Goal: Answer question/provide support: Share knowledge or assist other users

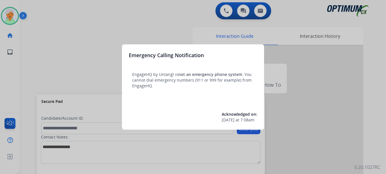
click at [7, 18] on div at bounding box center [193, 87] width 386 height 174
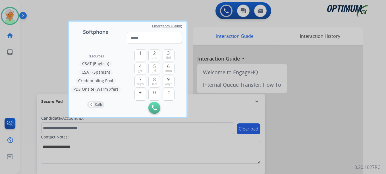
click at [7, 18] on div at bounding box center [193, 87] width 386 height 174
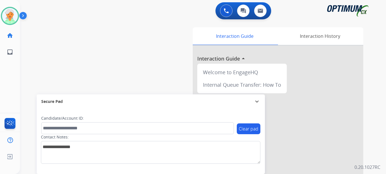
click at [7, 18] on img at bounding box center [10, 16] width 16 height 16
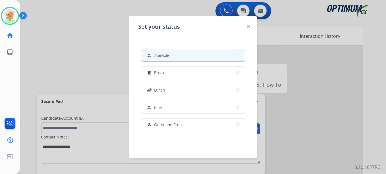
click at [7, 18] on img at bounding box center [10, 16] width 16 height 16
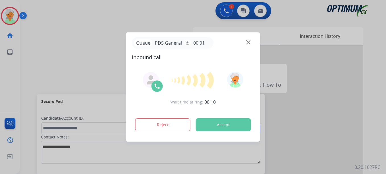
click at [232, 121] on button "Accept" at bounding box center [223, 124] width 55 height 13
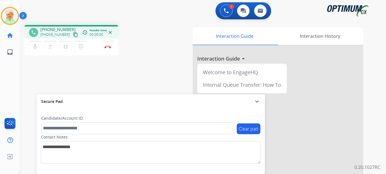
click at [73, 35] on mat-icon "content_copy" at bounding box center [75, 34] width 5 height 5
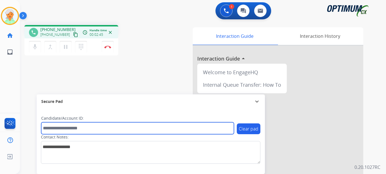
click at [65, 131] on input "text" at bounding box center [137, 128] width 193 height 12
paste input "*******"
type input "*******"
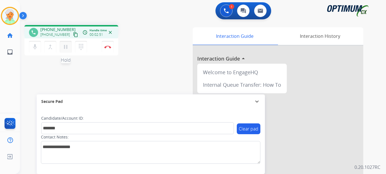
click at [66, 48] on mat-icon "pause" at bounding box center [65, 46] width 7 height 7
drag, startPoint x: 105, startPoint y: 47, endPoint x: 114, endPoint y: 49, distance: 9.3
click at [105, 47] on img at bounding box center [107, 46] width 7 height 3
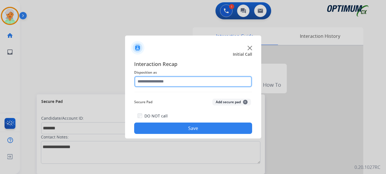
click at [173, 85] on input "text" at bounding box center [193, 81] width 118 height 11
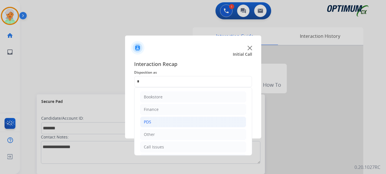
click at [150, 121] on div "PDS" at bounding box center [147, 122] width 7 height 6
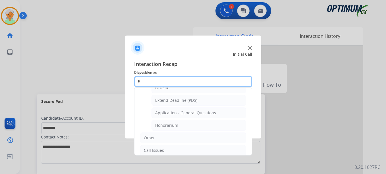
scroll to position [171, 0]
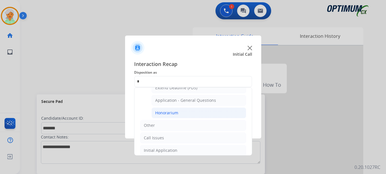
click at [181, 114] on li "Honorarium" at bounding box center [198, 112] width 95 height 11
type input "**********"
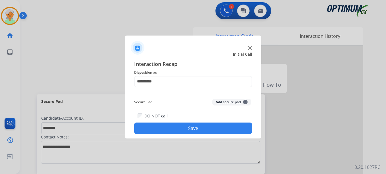
click at [191, 125] on button "Save" at bounding box center [193, 127] width 118 height 11
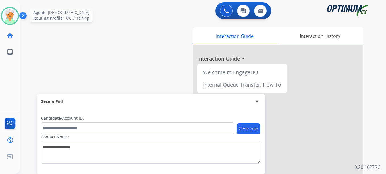
click at [17, 20] on div at bounding box center [10, 16] width 18 height 18
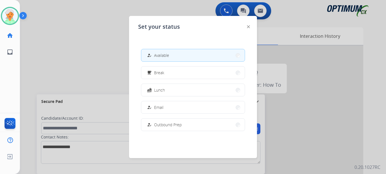
click at [104, 149] on div at bounding box center [193, 87] width 386 height 174
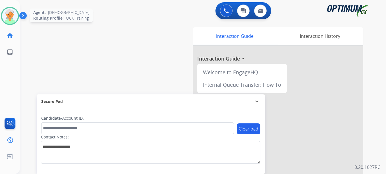
click at [9, 15] on img at bounding box center [10, 16] width 16 height 16
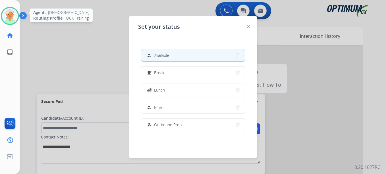
click at [15, 16] on img at bounding box center [10, 16] width 16 height 16
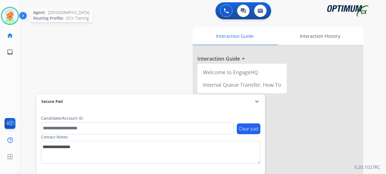
click at [7, 17] on img at bounding box center [10, 16] width 16 height 16
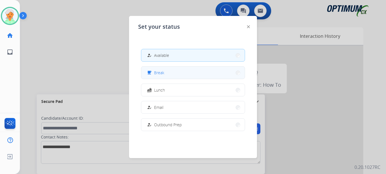
click at [159, 78] on button "free_breakfast Break" at bounding box center [192, 73] width 103 height 12
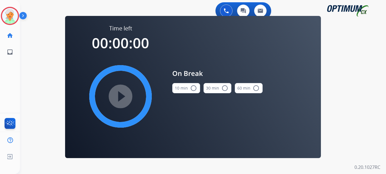
click at [192, 88] on mat-icon "radio_button_unchecked" at bounding box center [193, 88] width 7 height 7
click at [118, 97] on mat-icon "play_circle_filled" at bounding box center [120, 96] width 7 height 7
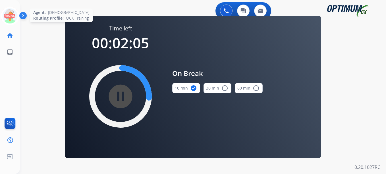
click at [8, 12] on icon at bounding box center [10, 16] width 18 height 18
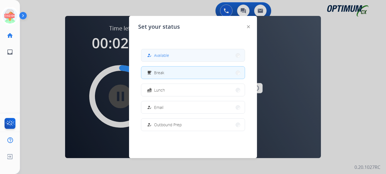
click at [163, 55] on span "Available" at bounding box center [161, 55] width 15 height 6
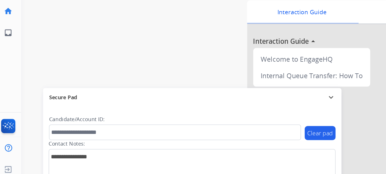
click at [87, 91] on div "swap_horiz Break voice bridge close_fullscreen Connect 3-Way Call merge_type Se…" at bounding box center [196, 138] width 352 height 237
drag, startPoint x: 87, startPoint y: 90, endPoint x: 71, endPoint y: 70, distance: 25.5
click at [86, 89] on div "swap_horiz Break voice bridge close_fullscreen Connect 3-Way Call merge_type Se…" at bounding box center [196, 138] width 352 height 237
click at [8, 40] on link "home Home" at bounding box center [10, 36] width 16 height 16
click at [8, 37] on mat-icon "home" at bounding box center [10, 35] width 7 height 7
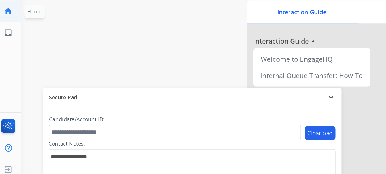
click at [8, 37] on mat-icon "home" at bounding box center [10, 35] width 7 height 7
click at [14, 55] on link "inbox Emails" at bounding box center [10, 52] width 16 height 16
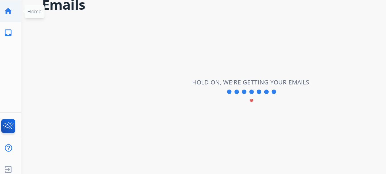
click at [10, 38] on mat-icon "home" at bounding box center [10, 35] width 7 height 7
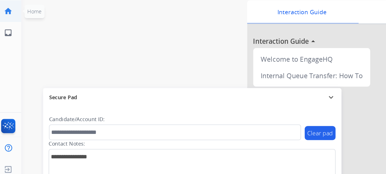
click at [10, 38] on mat-icon "home" at bounding box center [10, 35] width 7 height 7
click at [13, 54] on link "inbox Emails" at bounding box center [10, 52] width 16 height 16
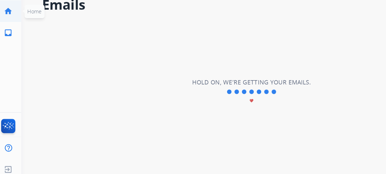
click at [12, 39] on mat-icon "home" at bounding box center [10, 35] width 7 height 7
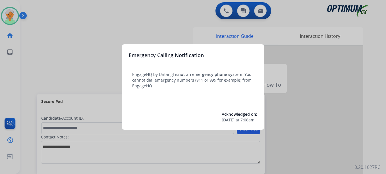
click at [9, 16] on div at bounding box center [193, 87] width 386 height 174
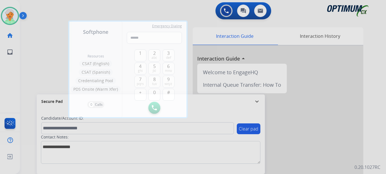
click at [13, 17] on div at bounding box center [193, 87] width 386 height 174
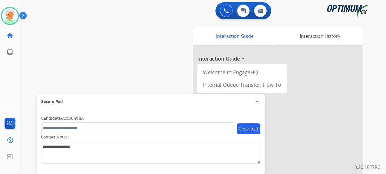
click at [13, 17] on img at bounding box center [10, 16] width 16 height 16
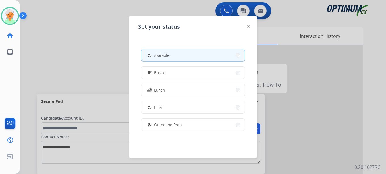
click at [90, 42] on div at bounding box center [193, 87] width 386 height 174
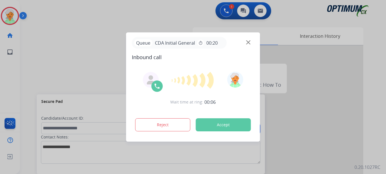
click at [206, 109] on div "Wait time at ring: 00:06 Reject Accept" at bounding box center [193, 102] width 122 height 70
click at [211, 123] on button "Accept" at bounding box center [223, 124] width 55 height 13
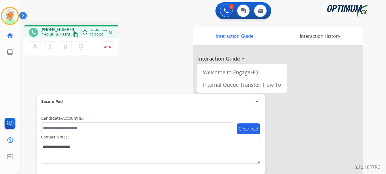
click at [73, 35] on mat-icon "content_copy" at bounding box center [75, 34] width 5 height 5
click at [63, 48] on mat-icon "pause" at bounding box center [65, 46] width 7 height 7
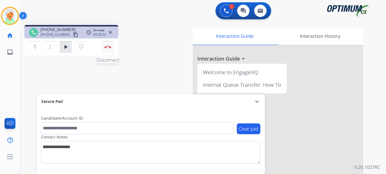
click at [112, 51] on button "Disconnect" at bounding box center [108, 47] width 12 height 12
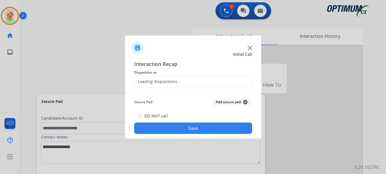
click at [164, 79] on div "Loading dispositions..." at bounding box center [157, 82] width 46 height 6
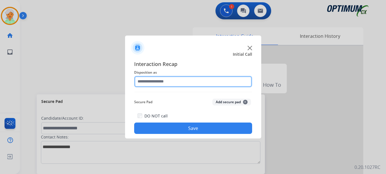
click at [161, 82] on input "text" at bounding box center [193, 81] width 118 height 11
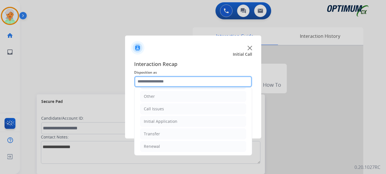
scroll to position [39, 0]
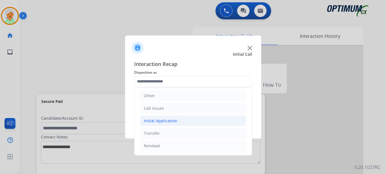
click at [161, 117] on li "Initial Application" at bounding box center [193, 120] width 106 height 11
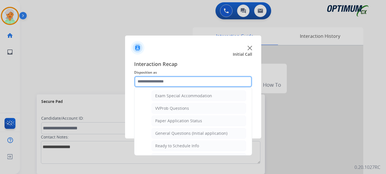
scroll to position [323, 0]
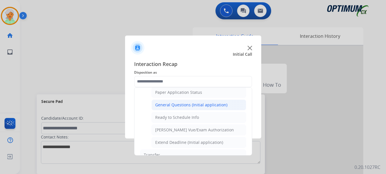
click at [180, 107] on div "General Questions (Initial application)" at bounding box center [191, 105] width 72 height 6
type input "**********"
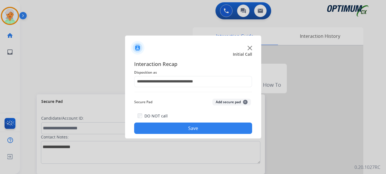
click at [186, 126] on button "Save" at bounding box center [193, 127] width 118 height 11
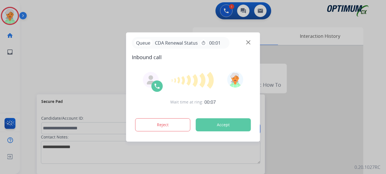
click at [38, 72] on div at bounding box center [193, 87] width 386 height 174
drag, startPoint x: 236, startPoint y: 122, endPoint x: 232, endPoint y: 122, distance: 3.7
click at [236, 122] on button "Accept" at bounding box center [223, 124] width 55 height 13
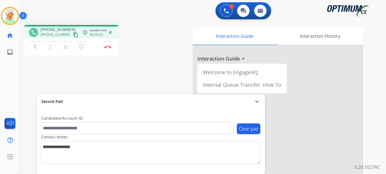
click at [73, 35] on mat-icon "content_copy" at bounding box center [75, 34] width 5 height 5
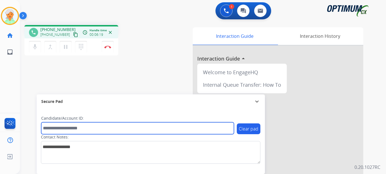
click at [73, 131] on input "text" at bounding box center [137, 128] width 193 height 12
paste input "*******"
type input "*******"
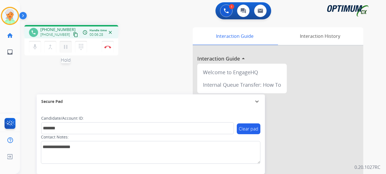
click at [66, 49] on mat-icon "pause" at bounding box center [65, 46] width 7 height 7
click at [111, 47] on img at bounding box center [107, 46] width 7 height 3
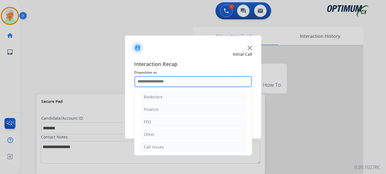
click at [179, 81] on input "text" at bounding box center [193, 81] width 118 height 11
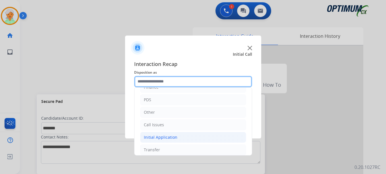
scroll to position [39, 0]
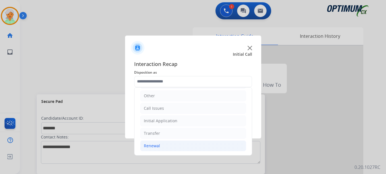
click at [155, 147] on div "Renewal" at bounding box center [152, 146] width 16 height 6
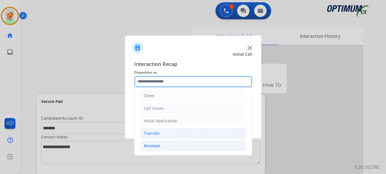
scroll to position [95, 0]
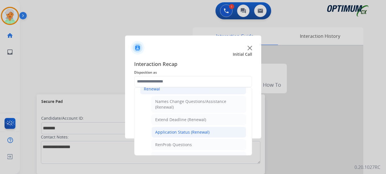
click at [179, 131] on div "Application Status (Renewal)" at bounding box center [182, 132] width 54 height 6
type input "**********"
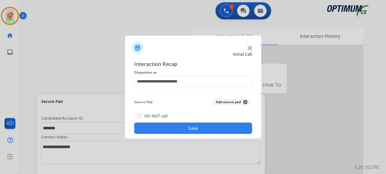
click at [185, 128] on button "Save" at bounding box center [193, 127] width 118 height 11
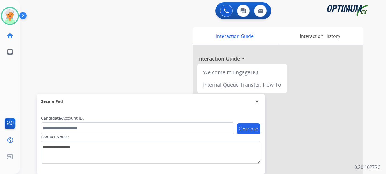
click at [43, 58] on div "swap_horiz Break voice bridge close_fullscreen Connect 3-Way Call merge_type Se…" at bounding box center [196, 138] width 352 height 237
click at [17, 16] on img at bounding box center [10, 16] width 16 height 16
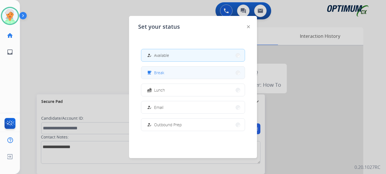
click at [166, 76] on button "free_breakfast Break" at bounding box center [192, 73] width 103 height 12
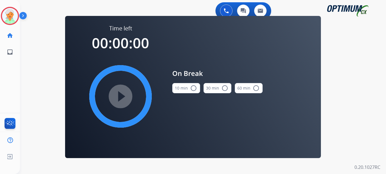
click at [193, 88] on mat-icon "radio_button_unchecked" at bounding box center [193, 88] width 7 height 7
click at [124, 96] on mat-icon "play_circle_filled" at bounding box center [120, 96] width 7 height 7
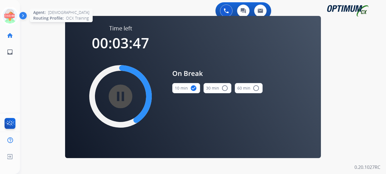
drag, startPoint x: 8, startPoint y: 18, endPoint x: 10, endPoint y: 14, distance: 4.5
click at [10, 14] on icon at bounding box center [10, 16] width 18 height 18
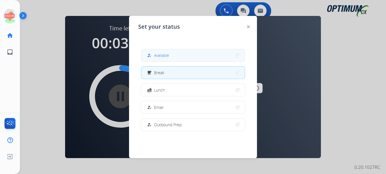
click at [160, 57] on span "Available" at bounding box center [161, 55] width 15 height 6
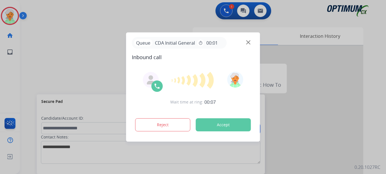
click at [214, 123] on button "Accept" at bounding box center [223, 124] width 55 height 13
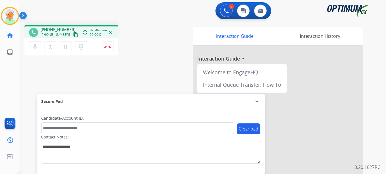
click at [73, 35] on mat-icon "content_copy" at bounding box center [75, 34] width 5 height 5
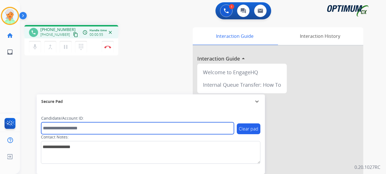
click at [67, 126] on input "text" at bounding box center [137, 128] width 193 height 12
paste input "*******"
type input "*******"
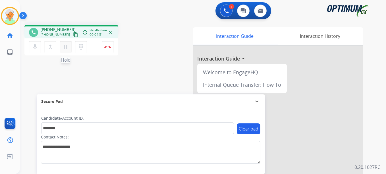
click at [66, 48] on mat-icon "pause" at bounding box center [65, 46] width 7 height 7
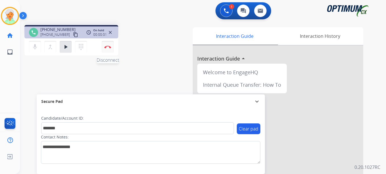
click at [109, 45] on button "Disconnect" at bounding box center [108, 47] width 12 height 12
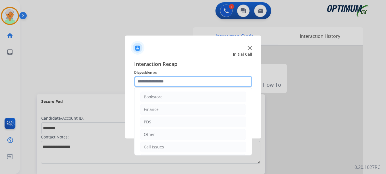
click at [165, 84] on input "text" at bounding box center [193, 81] width 118 height 11
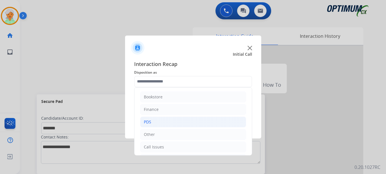
click at [153, 120] on li "PDS" at bounding box center [193, 122] width 106 height 11
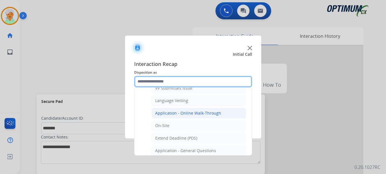
scroll to position [142, 0]
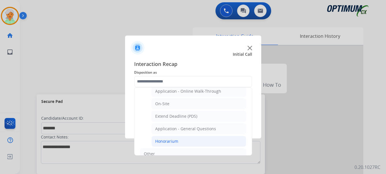
click at [169, 139] on div "Honorarium" at bounding box center [166, 141] width 23 height 6
type input "**********"
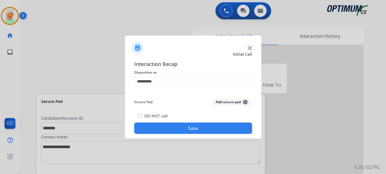
click at [176, 128] on button "Save" at bounding box center [193, 127] width 118 height 11
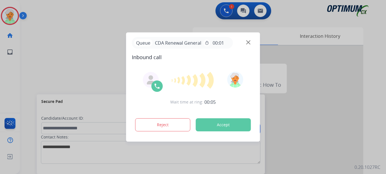
click at [232, 126] on button "Accept" at bounding box center [223, 124] width 55 height 13
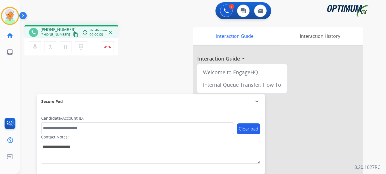
click at [73, 34] on mat-icon "content_copy" at bounding box center [75, 34] width 5 height 5
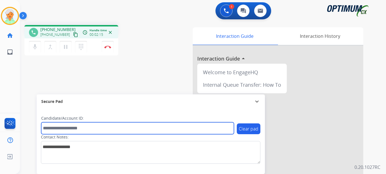
click at [58, 129] on input "text" at bounding box center [137, 128] width 193 height 12
paste input "*******"
type input "*******"
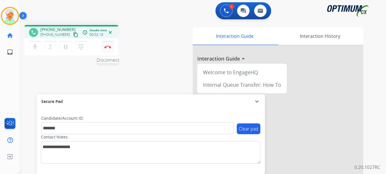
click at [106, 49] on button "Disconnect" at bounding box center [108, 47] width 12 height 12
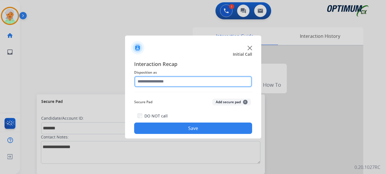
click at [173, 82] on input "text" at bounding box center [193, 81] width 118 height 11
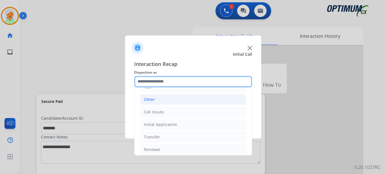
scroll to position [39, 0]
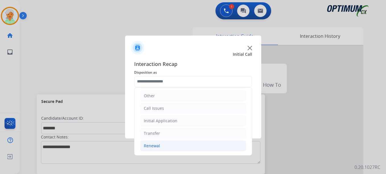
click at [157, 145] on div "Renewal" at bounding box center [152, 146] width 16 height 6
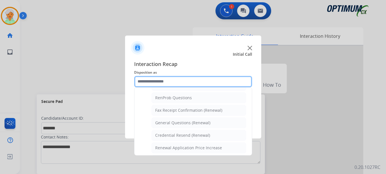
scroll to position [152, 0]
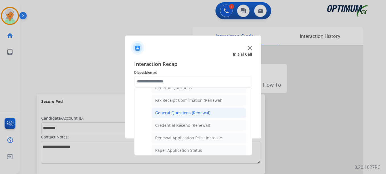
click at [178, 114] on div "General Questions (Renewal)" at bounding box center [182, 113] width 55 height 6
type input "**********"
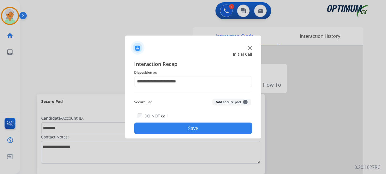
click at [180, 125] on button "Save" at bounding box center [193, 127] width 118 height 11
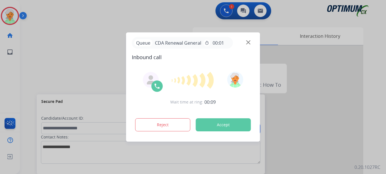
click at [223, 118] on div "Reject Accept" at bounding box center [193, 124] width 122 height 18
click at [227, 130] on button "Accept" at bounding box center [223, 124] width 55 height 13
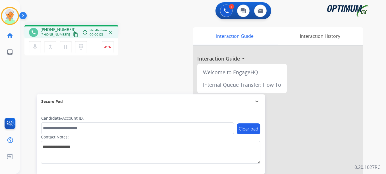
click at [73, 35] on mat-icon "content_copy" at bounding box center [75, 34] width 5 height 5
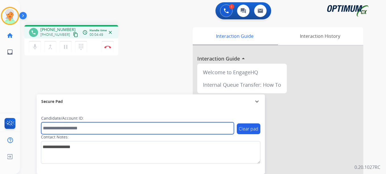
click at [58, 130] on input "text" at bounding box center [137, 128] width 193 height 12
paste input "*******"
type input "*******"
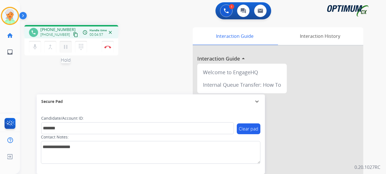
click at [67, 50] on mat-icon "pause" at bounding box center [65, 46] width 7 height 7
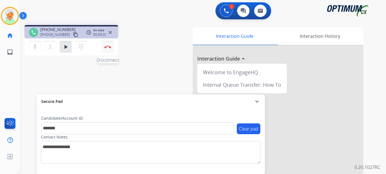
click at [104, 46] on button "Disconnect" at bounding box center [108, 47] width 12 height 12
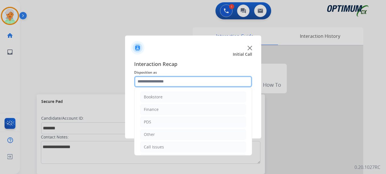
click at [165, 83] on input "text" at bounding box center [193, 81] width 118 height 11
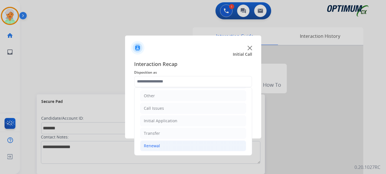
click at [158, 147] on div "Renewal" at bounding box center [152, 146] width 16 height 6
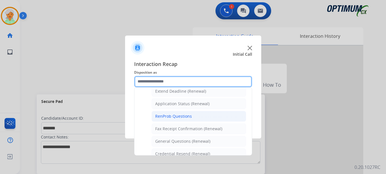
scroll to position [152, 0]
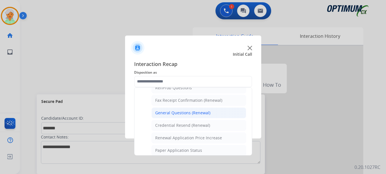
click at [171, 115] on div "General Questions (Renewal)" at bounding box center [182, 113] width 55 height 6
type input "**********"
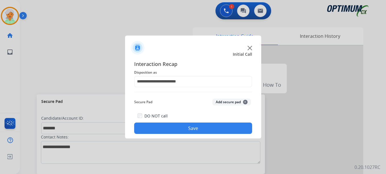
click at [175, 128] on button "Save" at bounding box center [193, 127] width 118 height 11
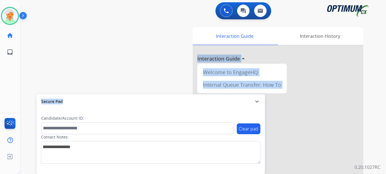
drag, startPoint x: 50, startPoint y: 1, endPoint x: 178, endPoint y: 94, distance: 158.5
click at [178, 94] on div "swap_horiz Break voice bridge close_fullscreen Connect 3-Way Call merge_type Se…" at bounding box center [196, 138] width 352 height 237
drag, startPoint x: 178, startPoint y: 94, endPoint x: 269, endPoint y: 30, distance: 111.2
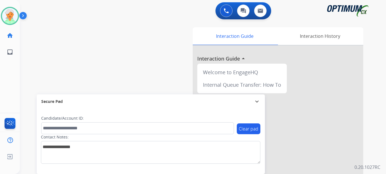
click at [75, 174] on html "Outbound call Quit Outbound call Quit Schedule interaction + Add to my list Cus…" at bounding box center [193, 87] width 386 height 174
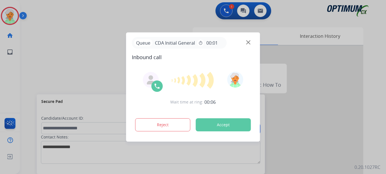
click at [32, 33] on div at bounding box center [193, 87] width 386 height 174
click at [232, 123] on button "Accept" at bounding box center [223, 124] width 55 height 13
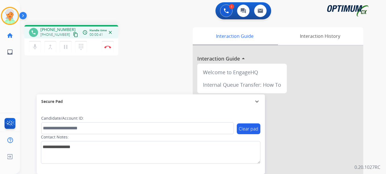
click at [73, 37] on mat-icon "content_copy" at bounding box center [75, 34] width 5 height 5
click at [67, 50] on mat-icon "pause" at bounding box center [65, 46] width 7 height 7
click at [103, 47] on button "Disconnect" at bounding box center [108, 47] width 12 height 12
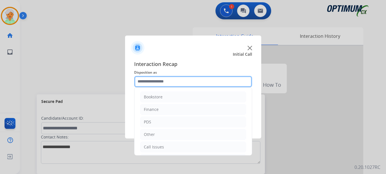
click at [180, 79] on input "text" at bounding box center [193, 81] width 118 height 11
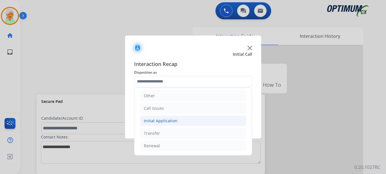
click at [167, 121] on div "Initial Application" at bounding box center [161, 121] width 34 height 6
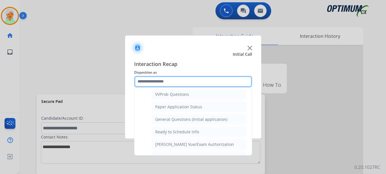
scroll to position [288, 0]
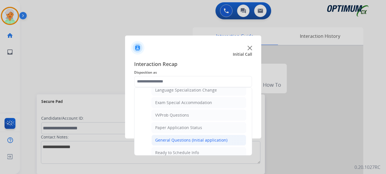
click at [193, 139] on div "General Questions (Initial application)" at bounding box center [191, 140] width 72 height 6
type input "**********"
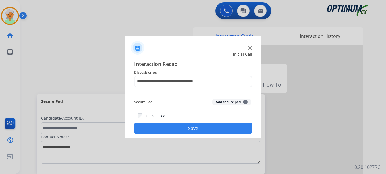
click at [186, 130] on button "Save" at bounding box center [193, 127] width 118 height 11
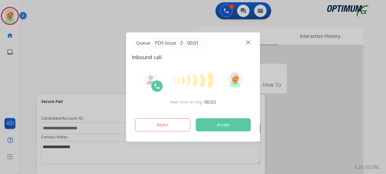
click at [219, 124] on button "Accept" at bounding box center [223, 124] width 55 height 13
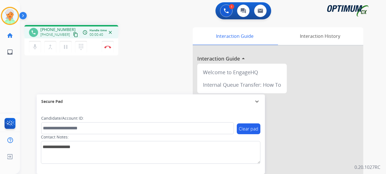
click at [73, 33] on mat-icon "content_copy" at bounding box center [75, 34] width 5 height 5
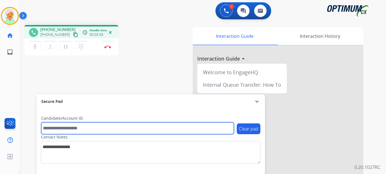
click at [57, 127] on input "text" at bounding box center [137, 128] width 193 height 12
paste input "*******"
type input "*******"
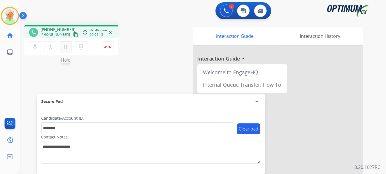
click at [65, 48] on mat-icon "pause" at bounding box center [65, 46] width 7 height 7
click at [105, 47] on img at bounding box center [107, 46] width 7 height 3
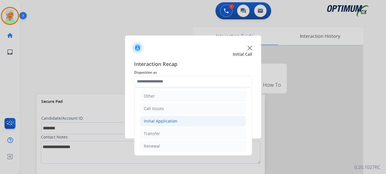
scroll to position [39, 0]
click at [157, 119] on div "Initial Application" at bounding box center [161, 121] width 34 height 6
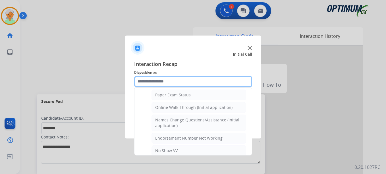
scroll to position [124, 0]
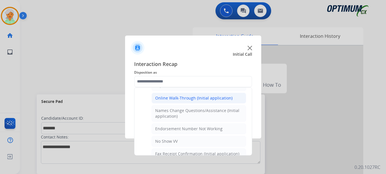
click at [182, 98] on div "Online Walk-Through (Initial application)" at bounding box center [193, 98] width 77 height 6
type input "**********"
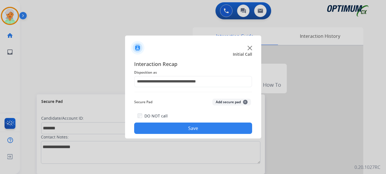
click at [183, 129] on button "Save" at bounding box center [193, 127] width 118 height 11
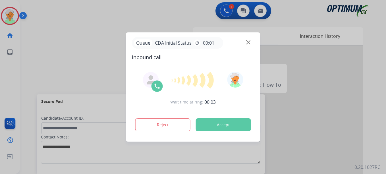
click at [209, 125] on button "Accept" at bounding box center [223, 124] width 55 height 13
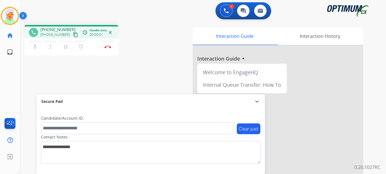
click at [73, 33] on mat-icon "content_copy" at bounding box center [75, 34] width 5 height 5
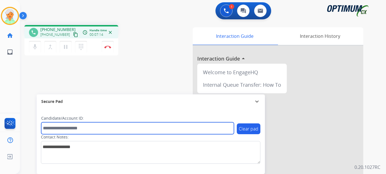
click at [73, 124] on input "text" at bounding box center [137, 128] width 193 height 12
paste input "*******"
type input "*******"
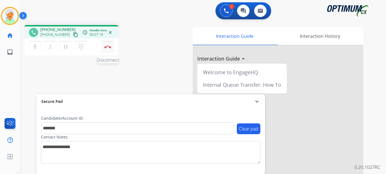
click at [108, 47] on img at bounding box center [107, 46] width 7 height 3
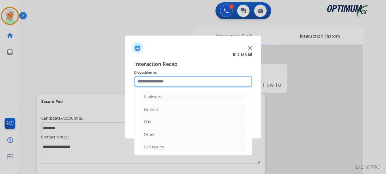
click at [160, 81] on input "text" at bounding box center [193, 81] width 118 height 11
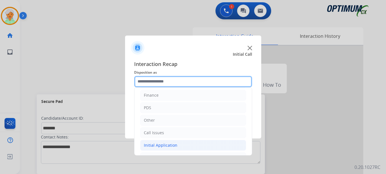
scroll to position [39, 0]
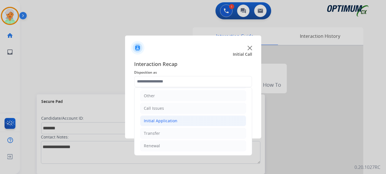
click at [167, 123] on div "Initial Application" at bounding box center [161, 121] width 34 height 6
click at [173, 133] on div "Credential Resend (Initial application)" at bounding box center [191, 133] width 72 height 6
type input "**********"
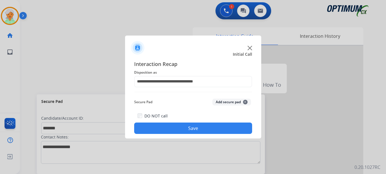
click at [178, 130] on button "Save" at bounding box center [193, 127] width 118 height 11
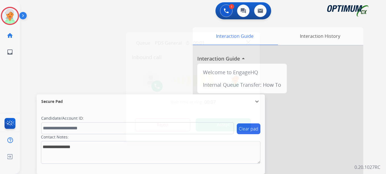
click at [222, 124] on button "Accept" at bounding box center [223, 124] width 55 height 13
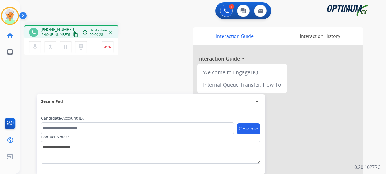
click at [73, 34] on mat-icon "content_copy" at bounding box center [75, 34] width 5 height 5
click at [66, 49] on mat-icon "pause" at bounding box center [65, 46] width 7 height 7
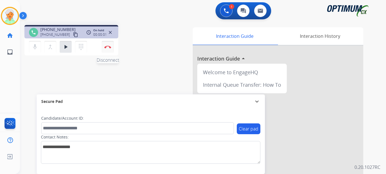
click at [107, 48] on button "Disconnect" at bounding box center [108, 47] width 12 height 12
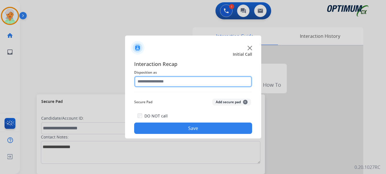
click at [172, 82] on input "text" at bounding box center [193, 81] width 118 height 11
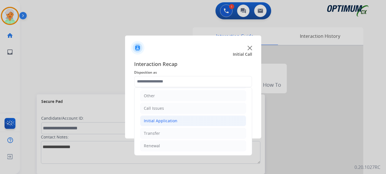
click at [172, 119] on div "Initial Application" at bounding box center [161, 121] width 34 height 6
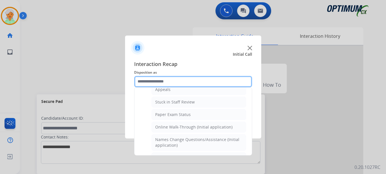
scroll to position [95, 0]
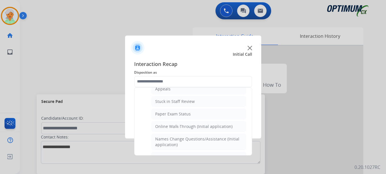
click at [172, 119] on li "Paper Exam Status" at bounding box center [198, 114] width 95 height 11
type input "**********"
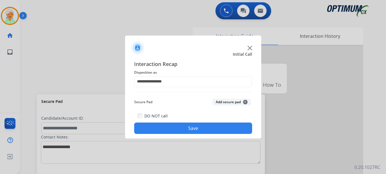
click at [179, 125] on button "Save" at bounding box center [193, 127] width 118 height 11
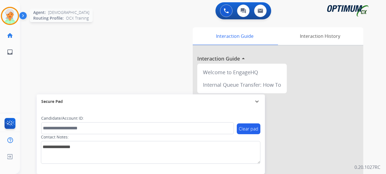
click at [13, 15] on img at bounding box center [10, 16] width 16 height 16
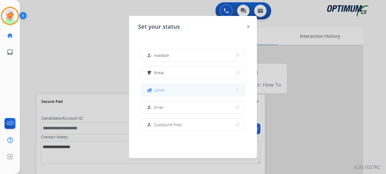
click at [172, 92] on button "fastfood Lunch" at bounding box center [192, 90] width 103 height 12
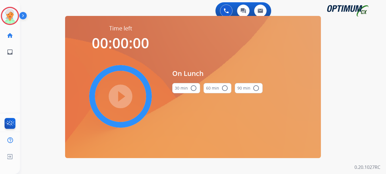
click at [191, 88] on mat-icon "radio_button_unchecked" at bounding box center [193, 88] width 7 height 7
click at [117, 97] on mat-icon "play_circle_filled" at bounding box center [120, 96] width 7 height 7
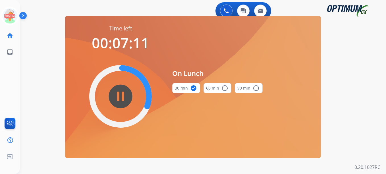
click at [26, 72] on div "0 Voice Interactions 0 Chat Interactions 0 Email Interactions swap_horiz Break …" at bounding box center [203, 87] width 366 height 174
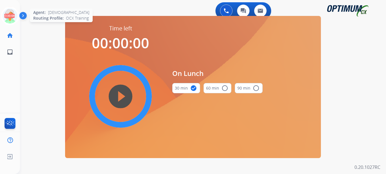
click at [6, 15] on icon at bounding box center [10, 16] width 18 height 18
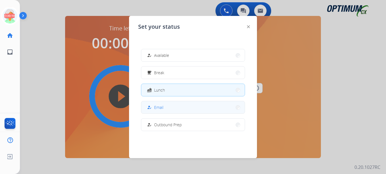
click at [175, 107] on button "how_to_reg Email" at bounding box center [192, 107] width 103 height 12
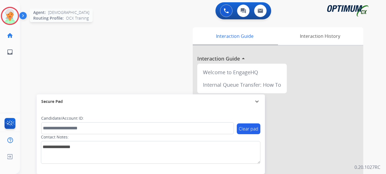
click at [11, 18] on img at bounding box center [10, 16] width 16 height 16
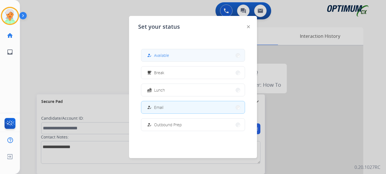
click at [176, 59] on button "how_to_reg Available" at bounding box center [192, 55] width 103 height 12
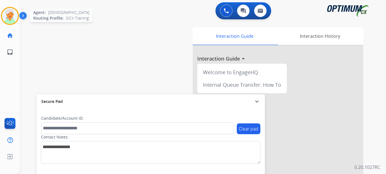
click at [6, 16] on img at bounding box center [10, 16] width 16 height 16
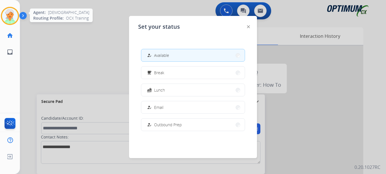
click at [6, 16] on img at bounding box center [10, 16] width 16 height 16
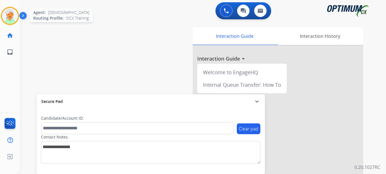
click at [11, 18] on img at bounding box center [10, 16] width 16 height 16
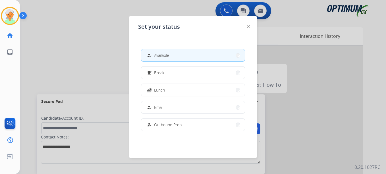
click at [168, 55] on span "Available" at bounding box center [161, 55] width 15 height 6
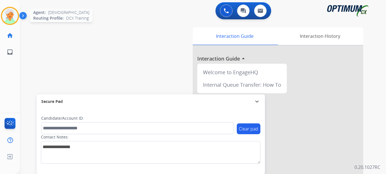
click at [9, 14] on img at bounding box center [10, 16] width 16 height 16
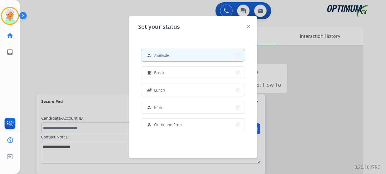
click at [52, 64] on div at bounding box center [193, 87] width 386 height 174
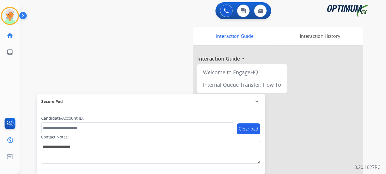
click at [52, 36] on div "swap_horiz Break voice bridge close_fullscreen Connect 3-Way Call merge_type Se…" at bounding box center [196, 138] width 352 height 237
click at [11, 18] on img at bounding box center [10, 16] width 16 height 16
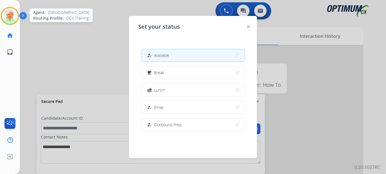
click at [10, 18] on img at bounding box center [10, 16] width 16 height 16
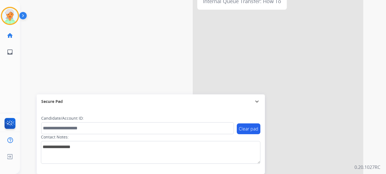
scroll to position [0, 0]
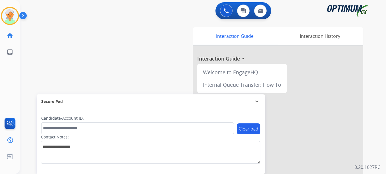
click at [37, 64] on div "swap_horiz Break voice bridge close_fullscreen Connect 3-Way Call merge_type Se…" at bounding box center [196, 138] width 352 height 237
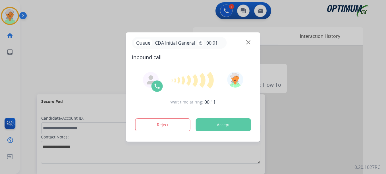
click at [221, 126] on button "Accept" at bounding box center [223, 124] width 55 height 13
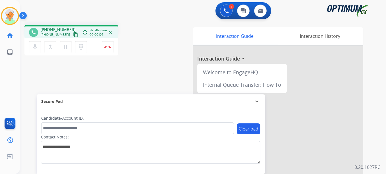
click at [73, 34] on mat-icon "content_copy" at bounding box center [75, 34] width 5 height 5
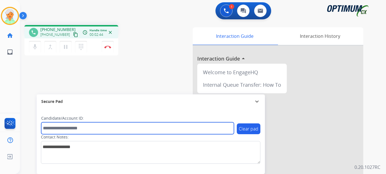
click at [63, 129] on input "text" at bounding box center [137, 128] width 193 height 12
paste input "*******"
type input "*******"
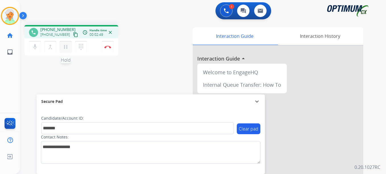
click at [68, 47] on mat-icon "pause" at bounding box center [65, 46] width 7 height 7
click at [113, 46] on button "Disconnect" at bounding box center [108, 47] width 12 height 12
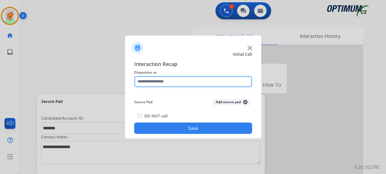
click at [185, 81] on input "text" at bounding box center [193, 81] width 118 height 11
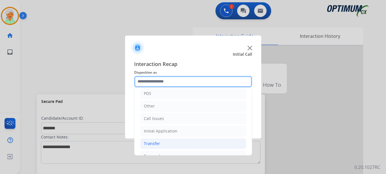
scroll to position [39, 0]
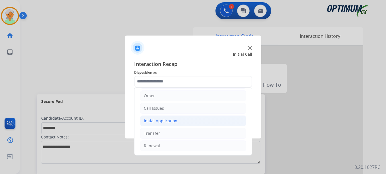
click at [163, 122] on div "Initial Application" at bounding box center [161, 121] width 34 height 6
click at [168, 133] on div "Credential Resend (Initial application)" at bounding box center [191, 133] width 72 height 6
type input "**********"
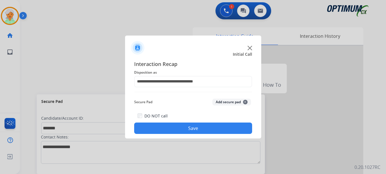
click at [169, 127] on button "Save" at bounding box center [193, 127] width 118 height 11
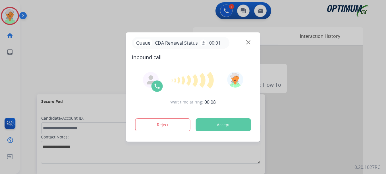
drag, startPoint x: 45, startPoint y: 58, endPoint x: 55, endPoint y: 57, distance: 10.2
click at [49, 57] on div at bounding box center [193, 87] width 386 height 174
click at [216, 121] on button "Accept" at bounding box center [223, 124] width 55 height 13
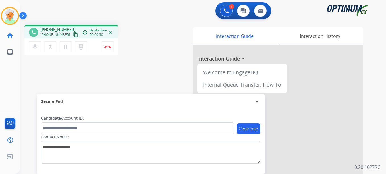
click at [73, 34] on mat-icon "content_copy" at bounding box center [75, 34] width 5 height 5
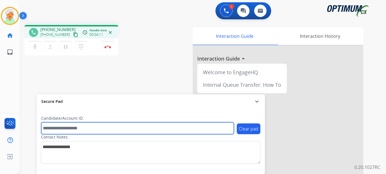
click at [52, 130] on input "text" at bounding box center [137, 128] width 193 height 12
paste input "*******"
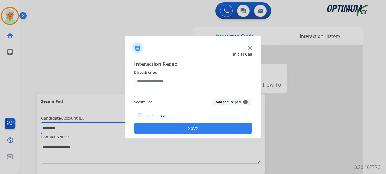
type input "*******"
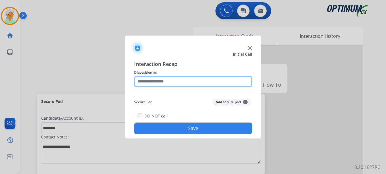
click at [168, 81] on input "text" at bounding box center [193, 81] width 118 height 11
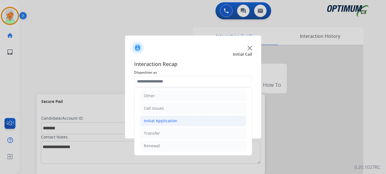
click at [167, 119] on div "Initial Application" at bounding box center [161, 121] width 34 height 6
click at [167, 120] on div "Initial Application" at bounding box center [161, 121] width 34 height 6
click at [175, 124] on li "Initial Application" at bounding box center [193, 120] width 106 height 11
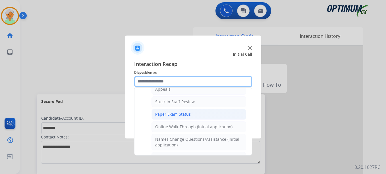
scroll to position [95, 0]
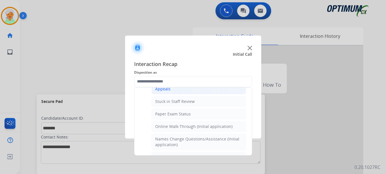
click at [165, 90] on div "Appeals" at bounding box center [162, 89] width 15 height 6
type input "*******"
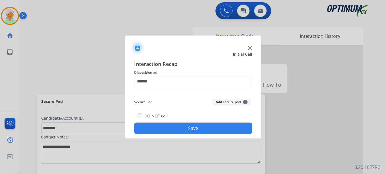
click at [192, 125] on button "Save" at bounding box center [193, 127] width 118 height 11
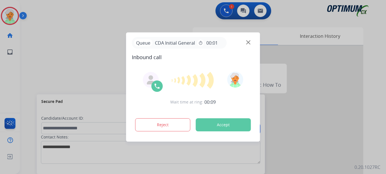
click at [229, 128] on button "Accept" at bounding box center [223, 124] width 55 height 13
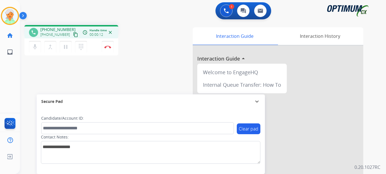
click at [73, 36] on mat-icon "content_copy" at bounding box center [75, 34] width 5 height 5
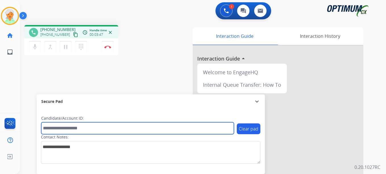
click at [85, 135] on div "Clear pad Candidate/Account ID: Contact Notes:" at bounding box center [150, 139] width 219 height 48
paste input "*******"
type input "*******"
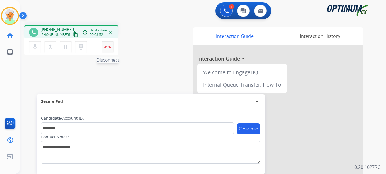
click at [106, 47] on img at bounding box center [107, 46] width 7 height 3
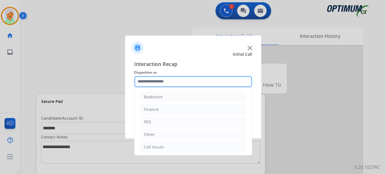
click at [167, 84] on input "text" at bounding box center [193, 81] width 118 height 11
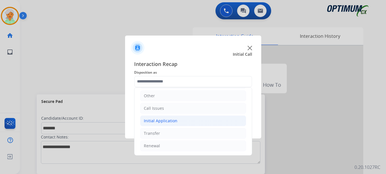
click at [165, 121] on div "Initial Application" at bounding box center [161, 121] width 34 height 6
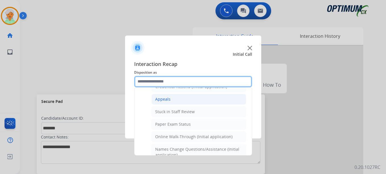
scroll to position [95, 0]
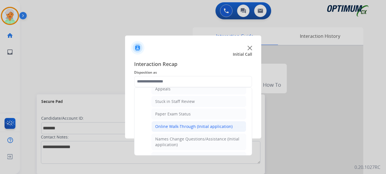
click at [173, 125] on div "Online Walk-Through (Initial application)" at bounding box center [193, 127] width 77 height 6
type input "**********"
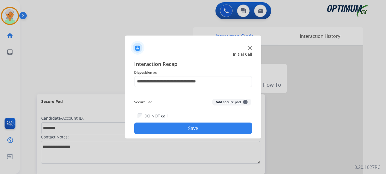
click at [173, 123] on button "Save" at bounding box center [193, 127] width 118 height 11
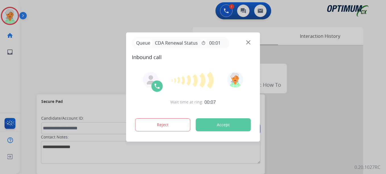
click at [225, 119] on button "Accept" at bounding box center [223, 124] width 55 height 13
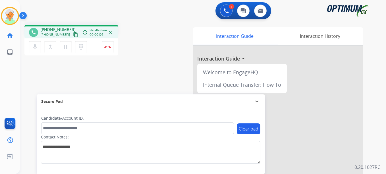
click at [73, 34] on mat-icon "content_copy" at bounding box center [75, 34] width 5 height 5
click at [65, 49] on mat-icon "pause" at bounding box center [65, 46] width 7 height 7
click at [105, 45] on button "Disconnect" at bounding box center [108, 47] width 12 height 12
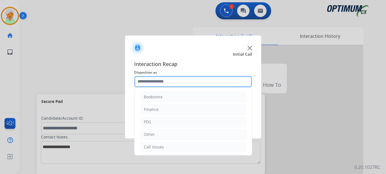
click at [209, 78] on input "text" at bounding box center [193, 81] width 118 height 11
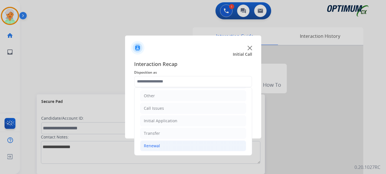
click at [157, 146] on div "Renewal" at bounding box center [152, 146] width 16 height 6
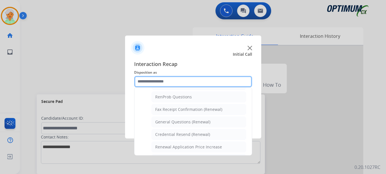
scroll to position [152, 0]
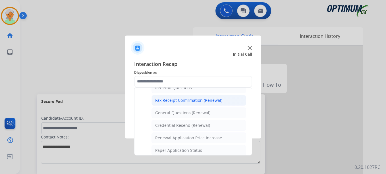
click at [171, 105] on li "Fax Receipt Confirmation (Renewal)" at bounding box center [198, 100] width 95 height 11
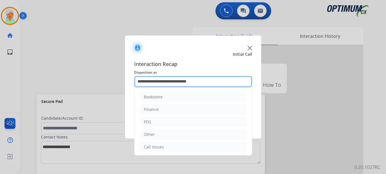
click at [172, 82] on input "**********" at bounding box center [193, 81] width 118 height 11
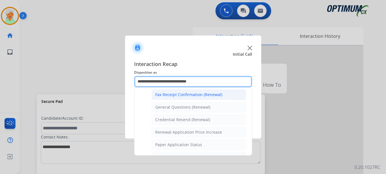
scroll to position [171, 0]
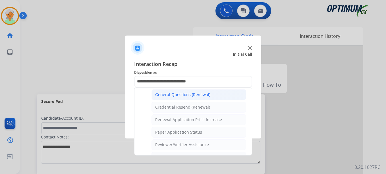
click at [172, 95] on div "General Questions (Renewal)" at bounding box center [182, 95] width 55 height 6
type input "**********"
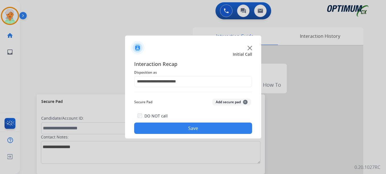
click at [179, 129] on button "Save" at bounding box center [193, 127] width 118 height 11
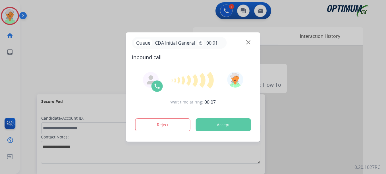
click at [223, 128] on button "Accept" at bounding box center [223, 124] width 55 height 13
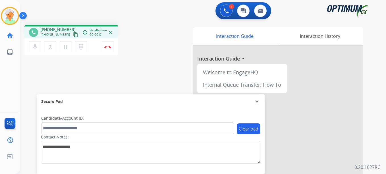
click at [73, 34] on mat-icon "content_copy" at bounding box center [75, 34] width 5 height 5
click at [106, 50] on button "Disconnect" at bounding box center [108, 47] width 12 height 12
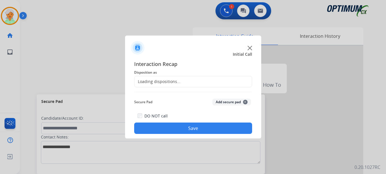
click at [171, 77] on div "Loading dispositions..." at bounding box center [193, 81] width 118 height 11
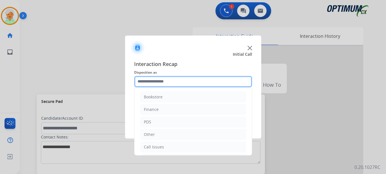
click at [171, 81] on input "text" at bounding box center [193, 81] width 118 height 11
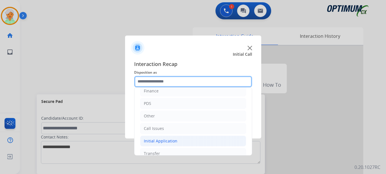
scroll to position [39, 0]
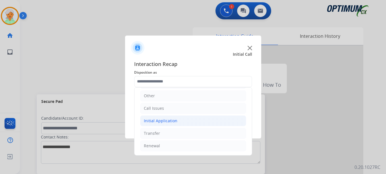
click at [164, 119] on div "Initial Application" at bounding box center [161, 121] width 34 height 6
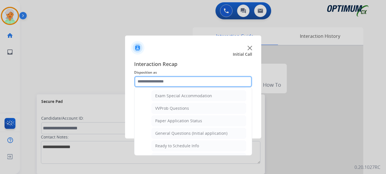
scroll to position [323, 0]
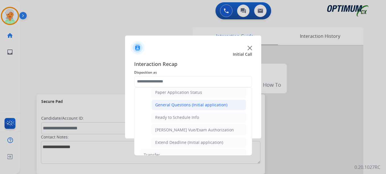
click at [171, 107] on div "General Questions (Initial application)" at bounding box center [191, 105] width 72 height 6
type input "**********"
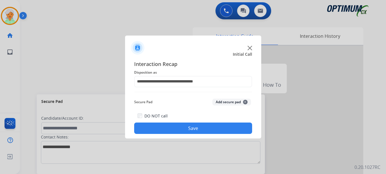
click at [180, 125] on button "Save" at bounding box center [193, 127] width 118 height 11
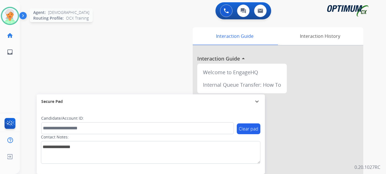
click at [7, 22] on img at bounding box center [10, 16] width 16 height 16
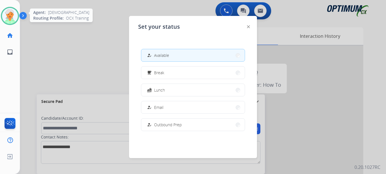
click at [7, 22] on img at bounding box center [10, 16] width 16 height 16
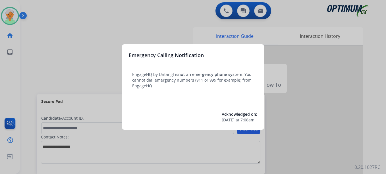
click at [12, 17] on div at bounding box center [193, 87] width 386 height 174
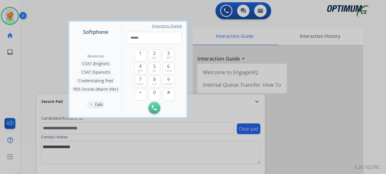
click at [12, 17] on div at bounding box center [193, 87] width 386 height 174
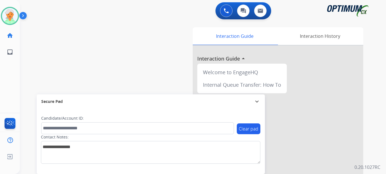
click at [12, 17] on img at bounding box center [10, 16] width 16 height 16
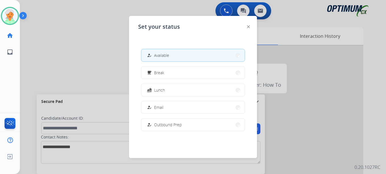
click at [178, 53] on button "how_to_reg Available" at bounding box center [192, 55] width 103 height 12
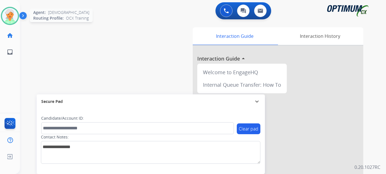
click at [7, 20] on img at bounding box center [10, 16] width 16 height 16
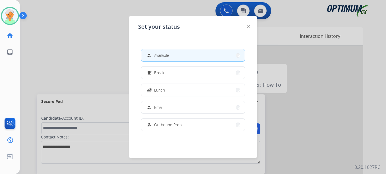
click at [47, 72] on div at bounding box center [193, 87] width 386 height 174
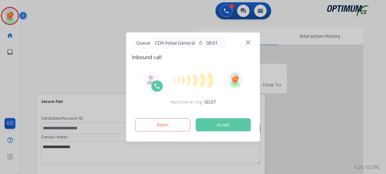
click at [217, 121] on button "Accept" at bounding box center [223, 124] width 55 height 13
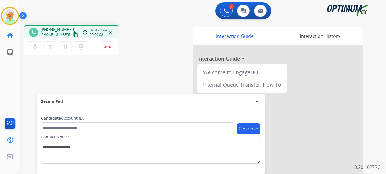
click at [72, 32] on button "content_copy" at bounding box center [75, 34] width 7 height 7
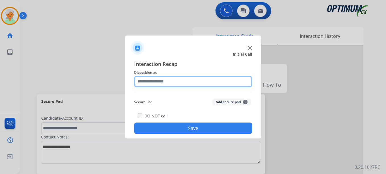
click at [169, 80] on input "text" at bounding box center [193, 81] width 118 height 11
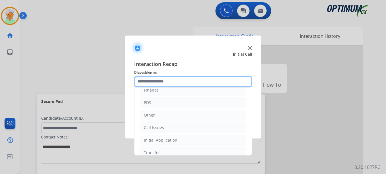
scroll to position [39, 0]
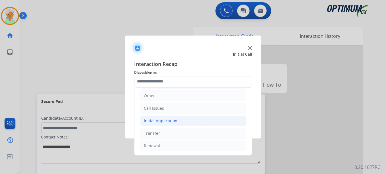
click at [170, 124] on li "Initial Application" at bounding box center [193, 120] width 106 height 11
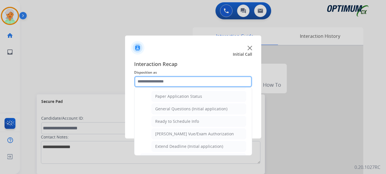
scroll to position [323, 0]
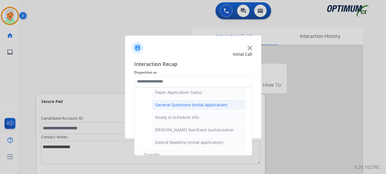
click at [171, 106] on div "General Questions (Initial application)" at bounding box center [191, 105] width 72 height 6
type input "**********"
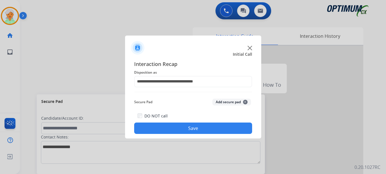
click at [186, 127] on button "Save" at bounding box center [193, 127] width 118 height 11
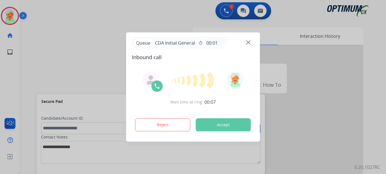
click at [219, 127] on button "Accept" at bounding box center [223, 124] width 55 height 13
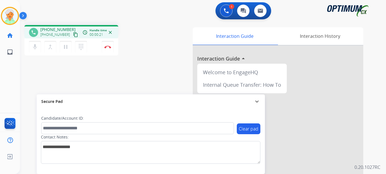
click at [73, 34] on mat-icon "content_copy" at bounding box center [75, 34] width 5 height 5
click at [106, 47] on img at bounding box center [107, 46] width 7 height 3
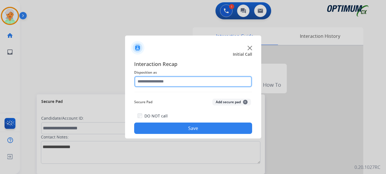
click at [175, 82] on input "text" at bounding box center [193, 81] width 118 height 11
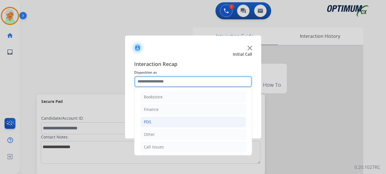
scroll to position [39, 0]
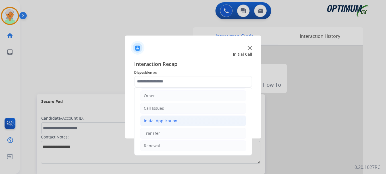
click at [170, 121] on div "Initial Application" at bounding box center [161, 121] width 34 height 6
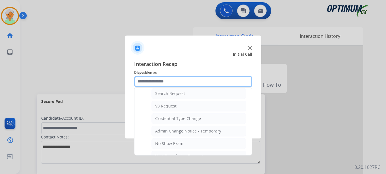
scroll to position [181, 0]
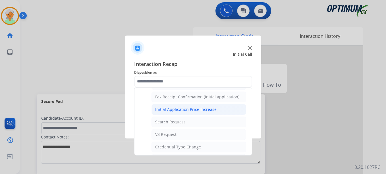
click at [184, 110] on div "Initial Application Price Increase" at bounding box center [185, 110] width 61 height 6
type input "**********"
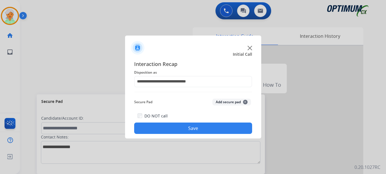
click at [186, 127] on button "Save" at bounding box center [193, 127] width 118 height 11
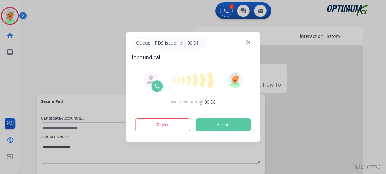
drag, startPoint x: 38, startPoint y: 69, endPoint x: 78, endPoint y: 68, distance: 40.1
click at [41, 68] on div at bounding box center [193, 87] width 386 height 174
click at [206, 121] on button "Accept" at bounding box center [223, 124] width 55 height 13
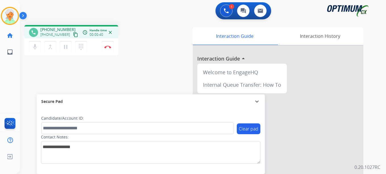
click at [73, 35] on mat-icon "content_copy" at bounding box center [75, 34] width 5 height 5
click at [107, 50] on button "Disconnect" at bounding box center [108, 47] width 12 height 12
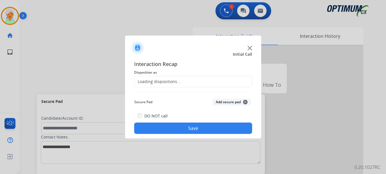
click at [162, 83] on div "Loading dispositions..." at bounding box center [157, 82] width 46 height 6
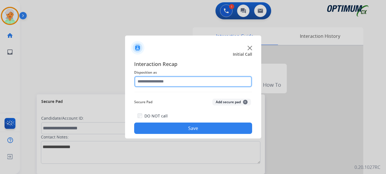
click at [175, 81] on input "text" at bounding box center [193, 81] width 118 height 11
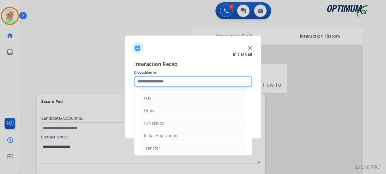
scroll to position [0, 0]
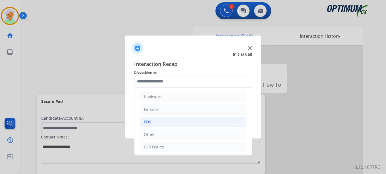
click at [156, 123] on li "PDS" at bounding box center [193, 122] width 106 height 11
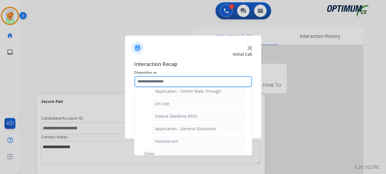
scroll to position [171, 0]
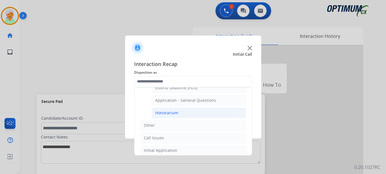
click at [168, 112] on div "Honorarium" at bounding box center [166, 113] width 23 height 6
type input "**********"
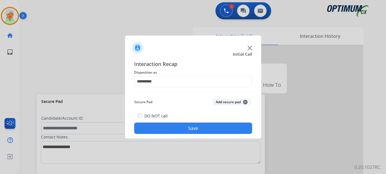
click at [184, 126] on button "Save" at bounding box center [193, 127] width 118 height 11
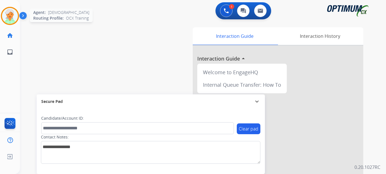
click at [11, 14] on img at bounding box center [10, 16] width 16 height 16
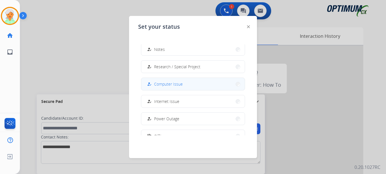
scroll to position [113, 0]
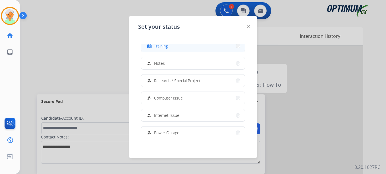
click at [158, 49] on button "menu_book Training" at bounding box center [192, 46] width 103 height 12
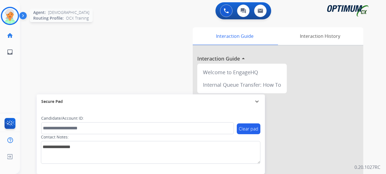
click at [11, 21] on img at bounding box center [10, 16] width 16 height 16
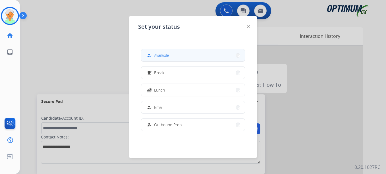
click at [169, 57] on span "Available" at bounding box center [161, 55] width 15 height 6
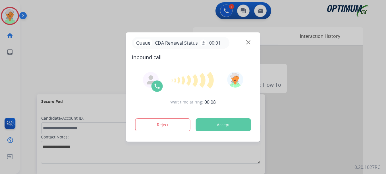
click at [208, 124] on button "Accept" at bounding box center [223, 124] width 55 height 13
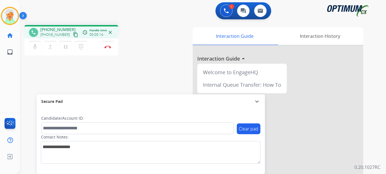
click at [73, 35] on mat-icon "content_copy" at bounding box center [75, 34] width 5 height 5
click at [107, 49] on button "Disconnect" at bounding box center [108, 47] width 12 height 12
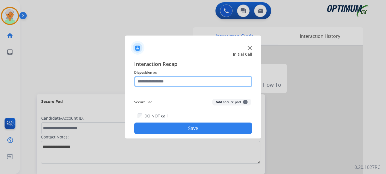
click at [179, 82] on input "text" at bounding box center [193, 81] width 118 height 11
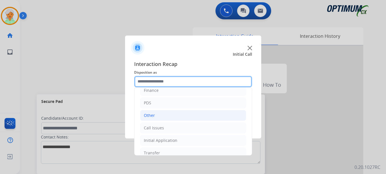
scroll to position [39, 0]
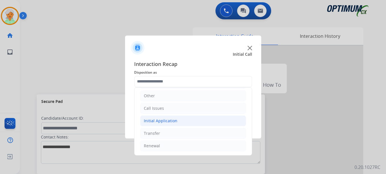
click at [166, 122] on div "Initial Application" at bounding box center [161, 121] width 34 height 6
click at [176, 135] on div "Credential Resend (Initial application)" at bounding box center [191, 133] width 72 height 6
type input "**********"
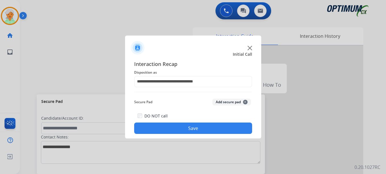
click at [175, 131] on button "Save" at bounding box center [193, 127] width 118 height 11
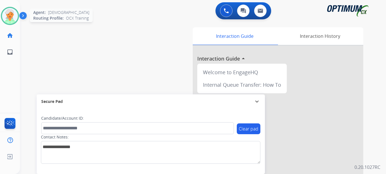
click at [10, 18] on img at bounding box center [10, 16] width 16 height 16
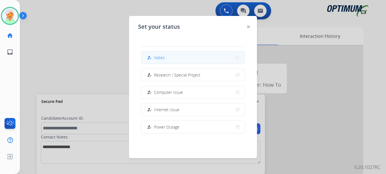
scroll to position [142, 0]
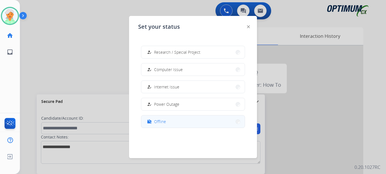
click at [173, 123] on button "work_off Offline" at bounding box center [192, 121] width 103 height 12
